Goal: Task Accomplishment & Management: Use online tool/utility

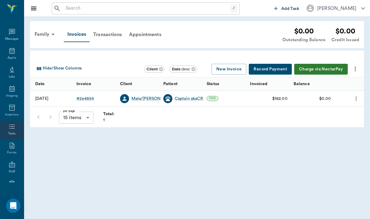
click at [10, 132] on div "Tasks" at bounding box center [12, 130] width 24 height 19
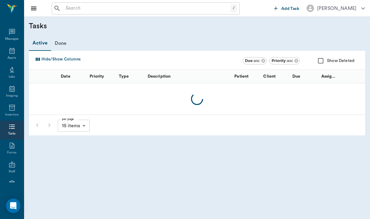
click at [291, 9] on span "Add Task" at bounding box center [290, 9] width 18 height 0
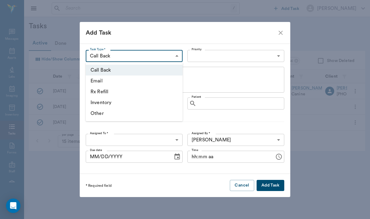
click at [134, 54] on body "/ ​ Add Task [PERSON_NAME] Nectar Messages Appts Labs Imaging Inventory Tasks F…" at bounding box center [185, 109] width 370 height 219
click at [113, 112] on li "Other" at bounding box center [134, 113] width 97 height 11
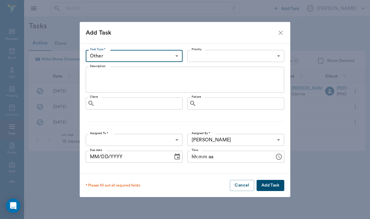
type input "OTHER"
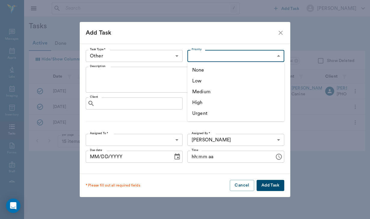
click at [215, 60] on body "/ ​ Add Task [PERSON_NAME] Nectar Messages Appts Labs Imaging Inventory Tasks F…" at bounding box center [185, 109] width 370 height 219
click at [207, 82] on li "Low" at bounding box center [235, 81] width 97 height 11
type input "LOW"
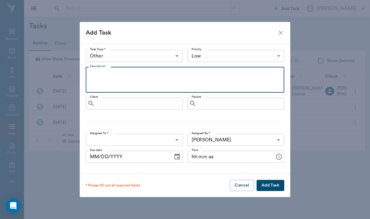
click at [136, 71] on textarea "Description" at bounding box center [185, 80] width 190 height 21
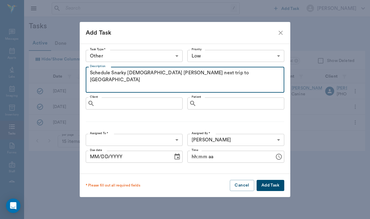
type textarea "Schedule Snarky [DEMOGRAPHIC_DATA] [PERSON_NAME] next trip to [GEOGRAPHIC_DATA]"
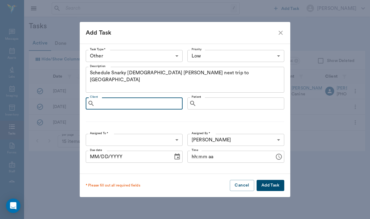
click at [156, 104] on input "Client" at bounding box center [138, 103] width 83 height 8
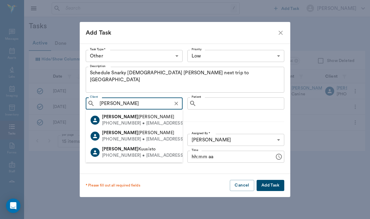
type input "[PERSON_NAME] ca"
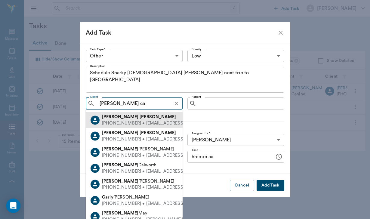
click at [150, 124] on div "[PHONE_NUMBER] • [EMAIL_ADDRESS][DOMAIN_NAME]" at bounding box center [161, 123] width 119 height 6
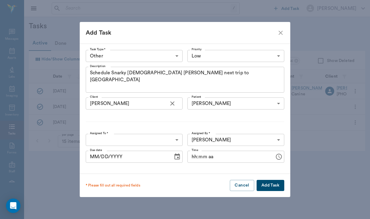
click at [149, 142] on body "/ ​ Add Task [PERSON_NAME] Nectar Messages Appts Labs Imaging Inventory Tasks F…" at bounding box center [185, 109] width 370 height 219
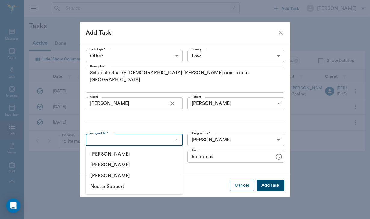
click at [141, 165] on li "[PERSON_NAME]" at bounding box center [134, 164] width 97 height 11
type input "649b3e03b5bc7e03f9326794"
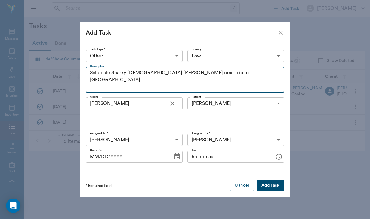
click at [153, 72] on textarea "Schedule Snarky [DEMOGRAPHIC_DATA] [PERSON_NAME] next trip to [GEOGRAPHIC_DATA]" at bounding box center [185, 80] width 190 height 21
type textarea "Schedule Snarky [DEMOGRAPHIC_DATA] [PERSON_NAME] next trip to [GEOGRAPHIC_DATA]"
click at [269, 185] on button "Add Task" at bounding box center [271, 185] width 28 height 11
